Goal: Understand process/instructions: Learn how to perform a task or action

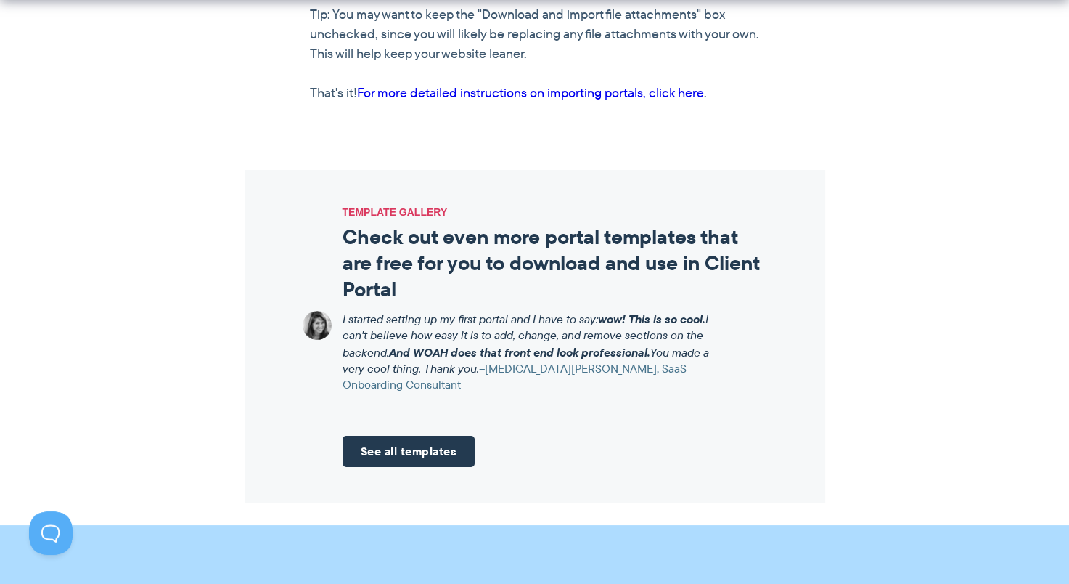
scroll to position [1705, 0]
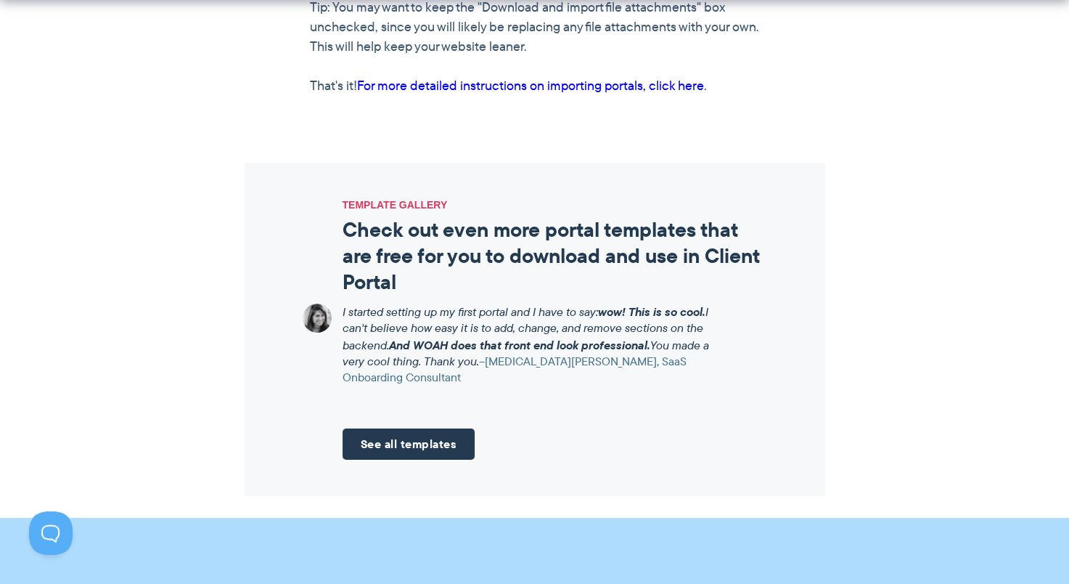
click at [406, 431] on link "See all templates" at bounding box center [409, 443] width 133 height 31
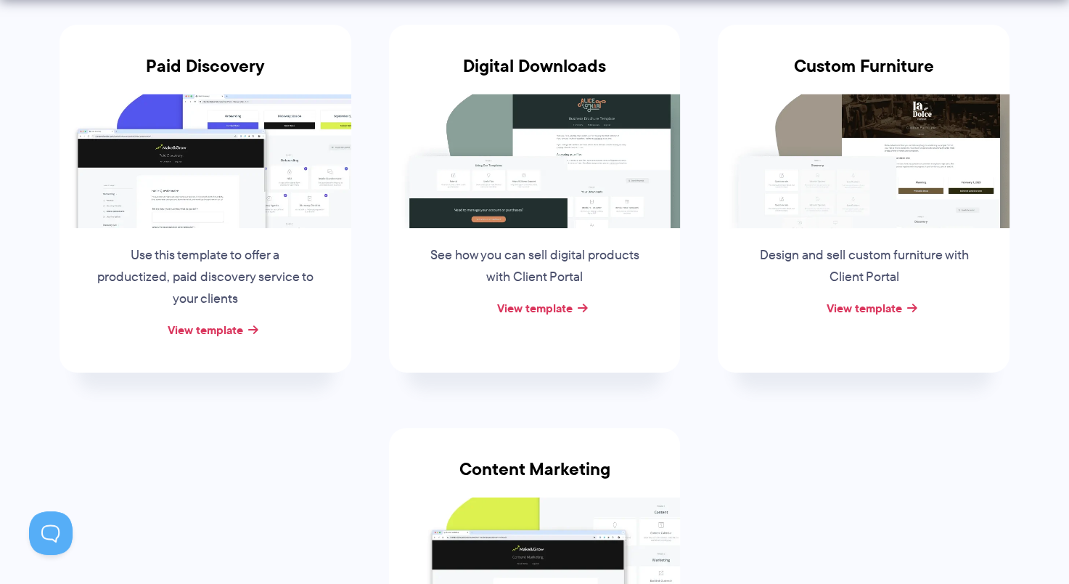
scroll to position [292, 0]
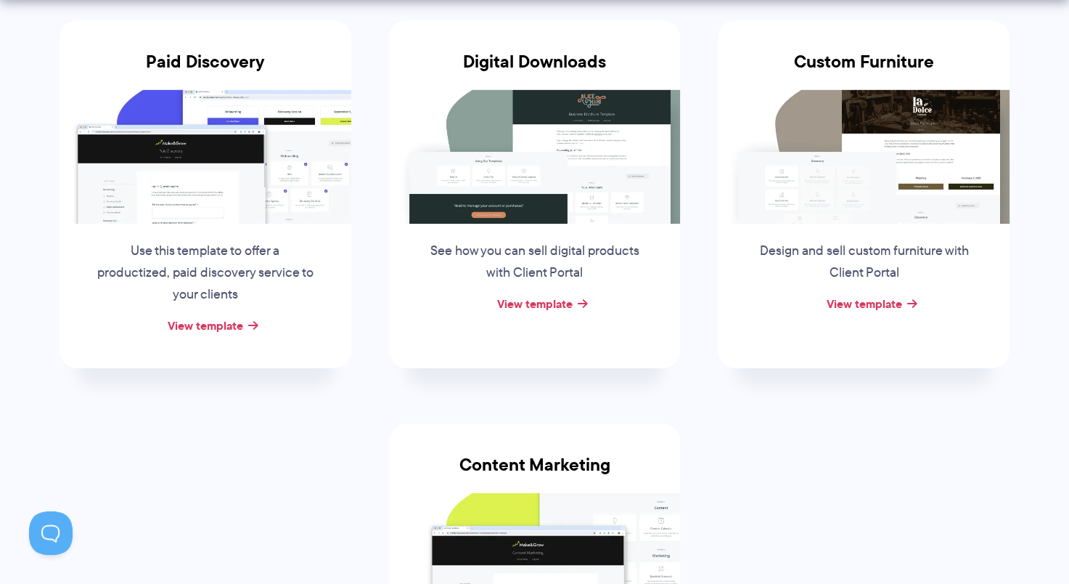
click at [523, 296] on link "View template" at bounding box center [535, 303] width 76 height 17
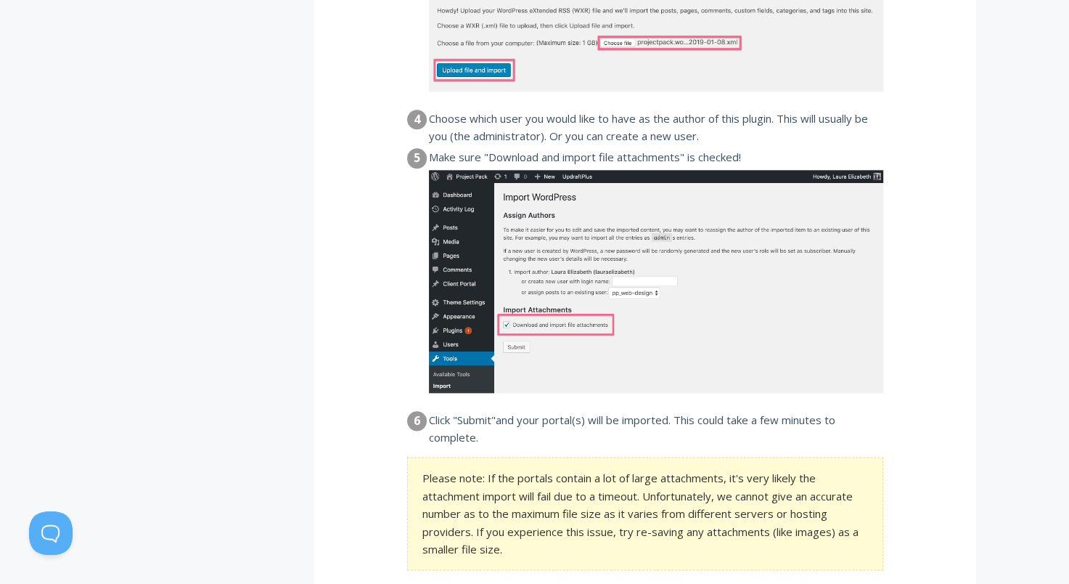
scroll to position [1571, 0]
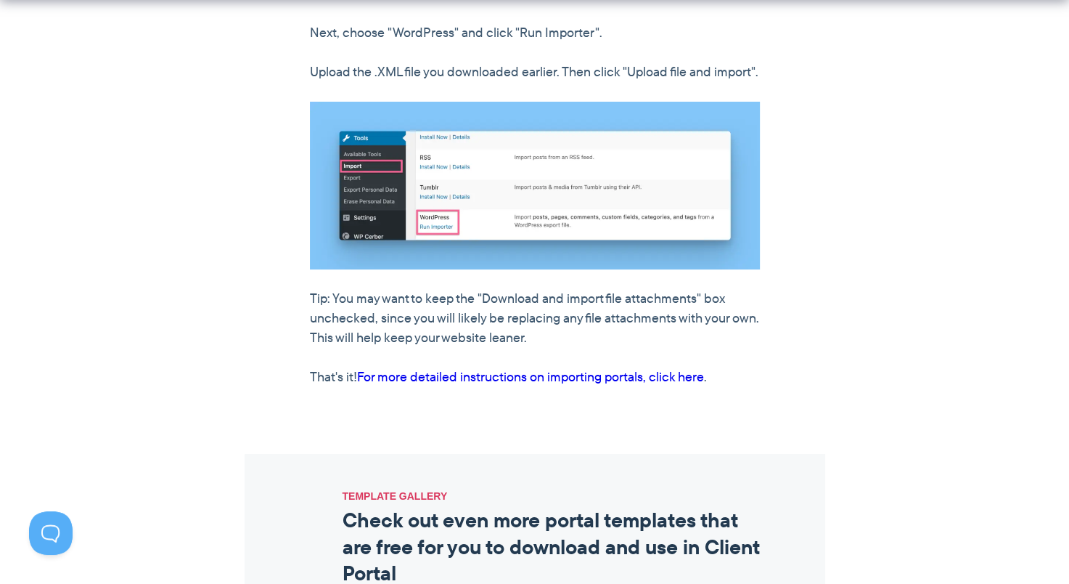
scroll to position [1263, 0]
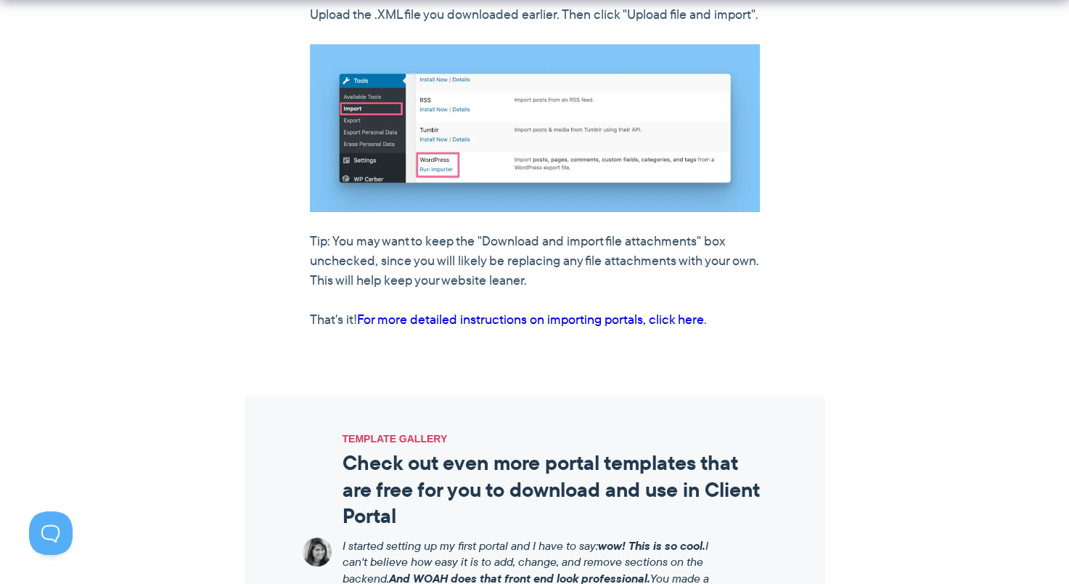
click at [517, 329] on link "For more detailed instructions on importing portals, click here" at bounding box center [530, 319] width 347 height 19
